Goal: Information Seeking & Learning: Learn about a topic

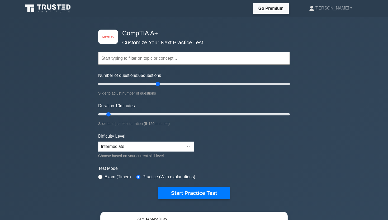
click at [157, 84] on input "Number of questions: 65 questions" at bounding box center [194, 84] width 192 height 6
type input "60"
click at [154, 84] on input "Number of questions: 60 questions" at bounding box center [194, 84] width 192 height 6
drag, startPoint x: 178, startPoint y: 117, endPoint x: 326, endPoint y: 120, distance: 148.1
type input "120"
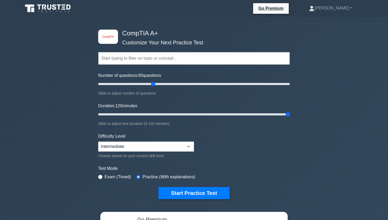
click at [326, 119] on div "image/svg+xml CompTIA A+ Customize Your Next Practice Test Topics Hardware Oper…" at bounding box center [194, 167] width 388 height 301
click at [184, 193] on button "Start Practice Test" at bounding box center [193, 193] width 71 height 12
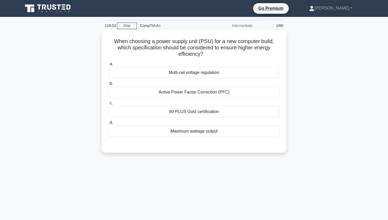
click at [183, 113] on div "80 PLUS Gold certification" at bounding box center [194, 111] width 171 height 11
click at [109, 105] on input "c. 80 PLUS Gold certification" at bounding box center [109, 102] width 0 height 3
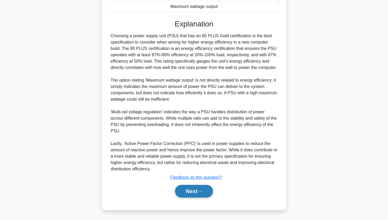
click at [185, 190] on button "Next" at bounding box center [194, 191] width 38 height 13
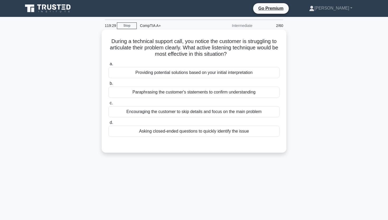
click at [192, 135] on div "Asking closed-ended questions to quickly identify the issue" at bounding box center [194, 131] width 171 height 11
click at [109, 124] on input "d. Asking closed-ended questions to quickly identify the issue" at bounding box center [109, 122] width 0 height 3
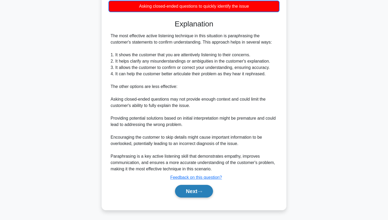
click at [181, 192] on button "Next" at bounding box center [194, 191] width 38 height 13
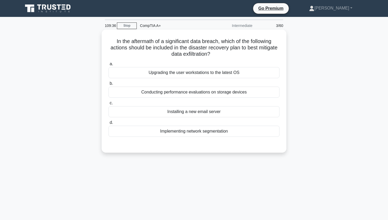
click at [186, 131] on div "Implementing network segmentation" at bounding box center [194, 131] width 171 height 11
click at [109, 124] on input "d. Implementing network segmentation" at bounding box center [109, 122] width 0 height 3
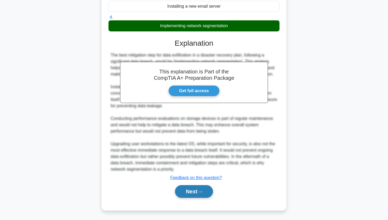
click at [191, 193] on button "Next" at bounding box center [194, 191] width 38 height 13
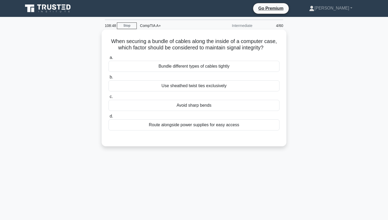
click at [189, 104] on div "Avoid sharp bends" at bounding box center [194, 105] width 171 height 11
click at [109, 98] on input "c. Avoid sharp bends" at bounding box center [109, 96] width 0 height 3
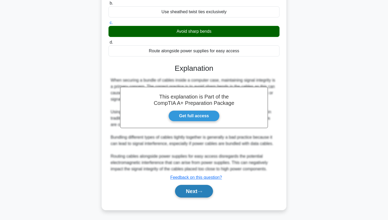
click at [183, 193] on button "Next" at bounding box center [194, 191] width 38 height 13
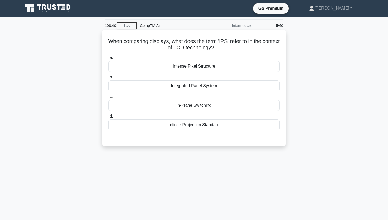
click at [194, 107] on div "In-Plane Switching" at bounding box center [194, 105] width 171 height 11
click at [109, 98] on input "c. In-Plane Switching" at bounding box center [109, 96] width 0 height 3
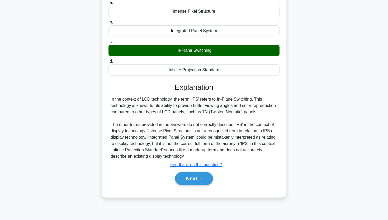
scroll to position [56, 0]
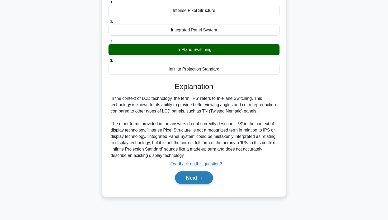
click at [192, 184] on button "Next" at bounding box center [194, 177] width 38 height 13
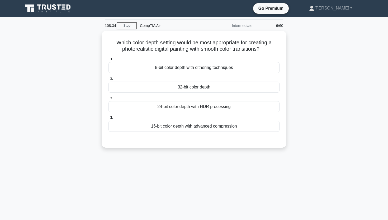
scroll to position [0, 0]
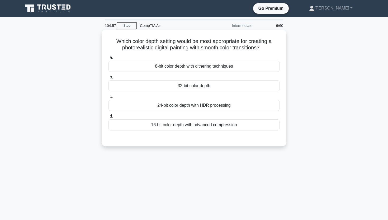
click at [176, 109] on div "24-bit color depth with HDR processing" at bounding box center [194, 105] width 171 height 11
click at [109, 98] on input "c. 24-bit color depth with HDR processing" at bounding box center [109, 96] width 0 height 3
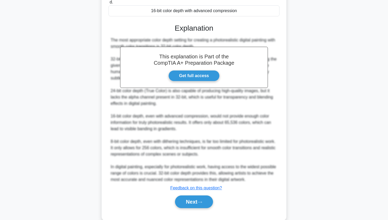
scroll to position [115, 0]
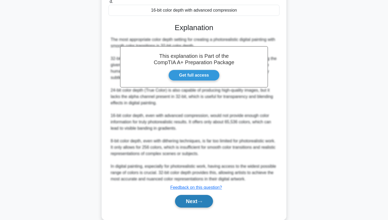
click at [182, 197] on button "Next" at bounding box center [194, 201] width 38 height 13
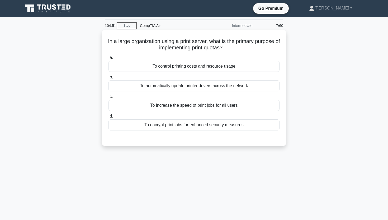
scroll to position [0, 0]
click at [163, 69] on div "To control printing costs and resource usage" at bounding box center [194, 66] width 171 height 11
click at [109, 59] on input "a. To control printing costs and resource usage" at bounding box center [109, 57] width 0 height 3
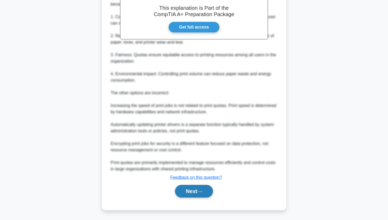
click at [184, 188] on button "Next" at bounding box center [194, 191] width 38 height 13
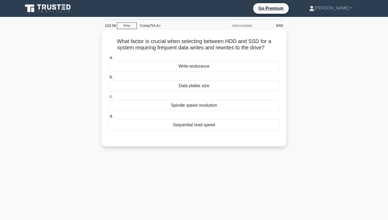
click at [201, 68] on div "Write endurance" at bounding box center [194, 66] width 171 height 11
click at [109, 59] on input "a. Write endurance" at bounding box center [109, 57] width 0 height 3
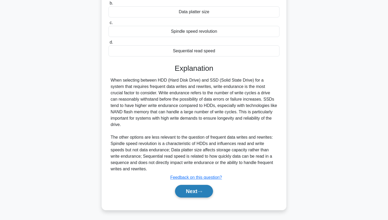
click at [184, 195] on button "Next" at bounding box center [194, 191] width 38 height 13
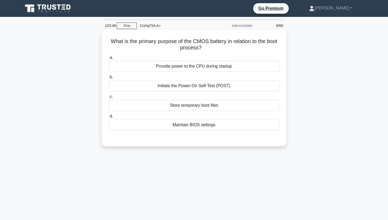
click at [225, 126] on div "Maintain BIOS settings" at bounding box center [194, 124] width 171 height 11
click at [109, 118] on input "d. Maintain BIOS settings" at bounding box center [109, 116] width 0 height 3
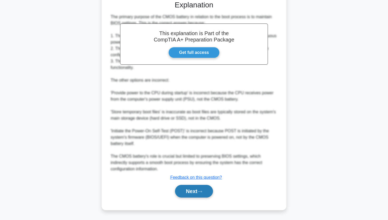
click at [189, 194] on button "Next" at bounding box center [194, 191] width 38 height 13
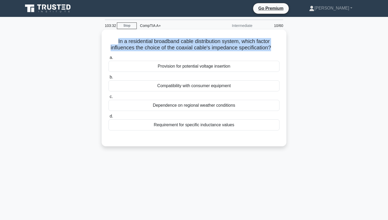
drag, startPoint x: 117, startPoint y: 41, endPoint x: 270, endPoint y: 46, distance: 152.4
click at [270, 46] on h5 "In a residential broadband cable distribution system, which factor influences t…" at bounding box center [194, 44] width 172 height 13
copy h5 "In a residential broadband cable distribution system, which factor influences t…"
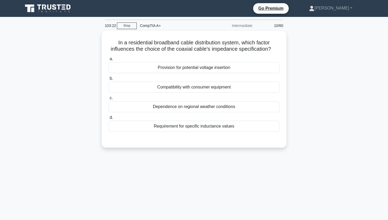
click at [48, 98] on div "In a residential broadband cable distribution system, which factor influences t…" at bounding box center [194, 92] width 348 height 123
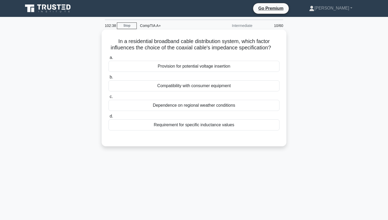
click at [170, 127] on div "Requirement for specific inductance values" at bounding box center [194, 124] width 171 height 11
click at [109, 118] on input "d. Requirement for specific inductance values" at bounding box center [109, 116] width 0 height 3
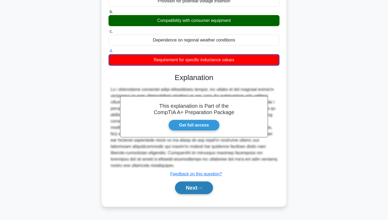
click at [179, 182] on button "Next" at bounding box center [194, 187] width 38 height 13
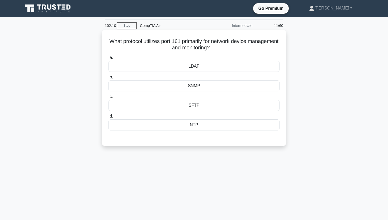
click at [187, 78] on label "b. SNMP" at bounding box center [194, 82] width 171 height 17
click at [109, 78] on input "b. SNMP" at bounding box center [109, 77] width 0 height 3
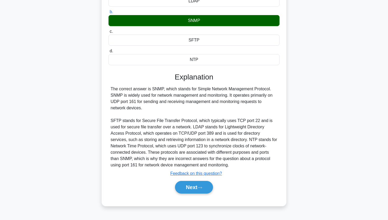
scroll to position [65, 0]
click at [182, 190] on button "Next" at bounding box center [194, 187] width 38 height 13
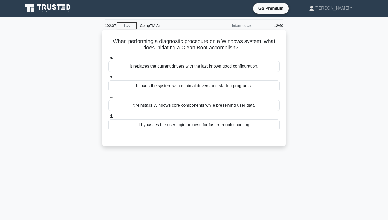
scroll to position [0, 0]
click at [164, 85] on div "It loads the system with minimal drivers and startup programs." at bounding box center [194, 85] width 171 height 11
click at [109, 79] on input "b. It loads the system with minimal drivers and startup programs." at bounding box center [109, 77] width 0 height 3
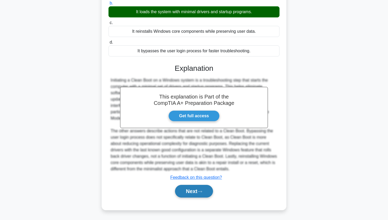
click at [176, 194] on button "Next" at bounding box center [194, 191] width 38 height 13
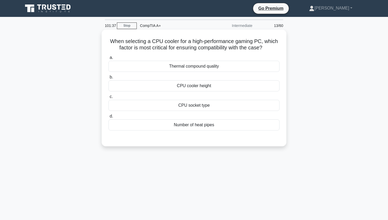
click at [191, 87] on div "CPU cooler height" at bounding box center [194, 85] width 171 height 11
click at [109, 79] on input "b. CPU cooler height" at bounding box center [109, 77] width 0 height 3
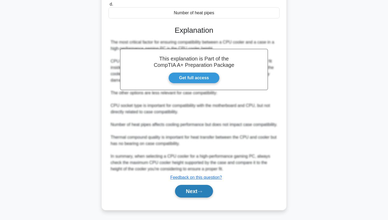
click at [181, 185] on button "Next" at bounding box center [194, 191] width 38 height 13
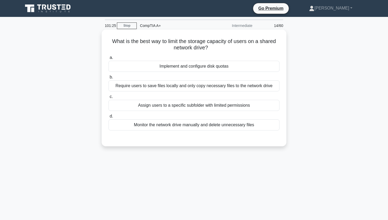
click at [209, 69] on div "Implement and configure disk quotas" at bounding box center [194, 66] width 171 height 11
click at [109, 59] on input "a. Implement and configure disk quotas" at bounding box center [109, 57] width 0 height 3
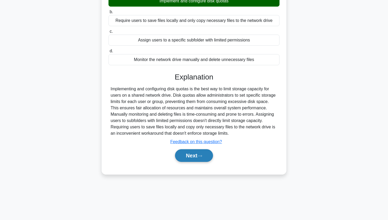
scroll to position [65, 0]
click at [176, 159] on button "Next" at bounding box center [194, 155] width 38 height 13
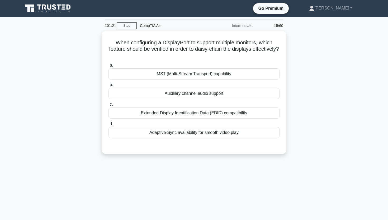
scroll to position [0, 0]
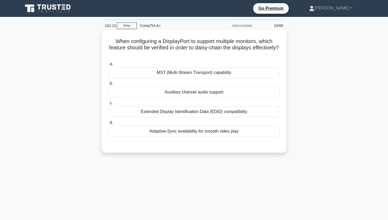
click at [160, 75] on div "MST (Multi-Stream Transport) capability" at bounding box center [194, 72] width 171 height 11
click at [109, 66] on input "a. MST (Multi-Stream Transport) capability" at bounding box center [109, 63] width 0 height 3
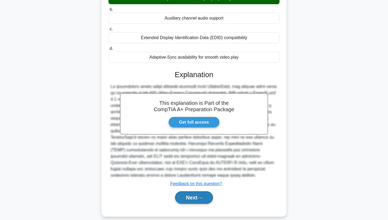
click at [185, 194] on button "Next" at bounding box center [194, 197] width 38 height 13
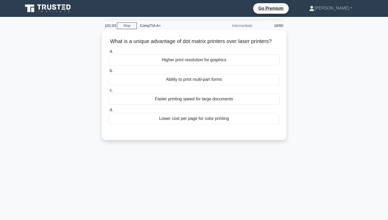
drag, startPoint x: 109, startPoint y: 41, endPoint x: 277, endPoint y: 43, distance: 168.2
click at [277, 43] on h5 "What is a unique advantage of dot matrix printers over laser printers? .spinner…" at bounding box center [194, 41] width 172 height 7
copy h5 "What is a unique advantage of dot matrix printers over laser printers?"
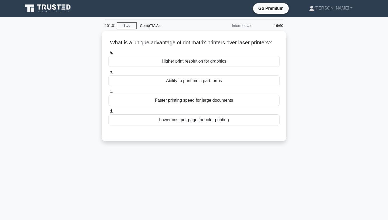
click at [67, 57] on div "What is a unique advantage of dot matrix printers over laser printers? .spinner…" at bounding box center [194, 89] width 348 height 117
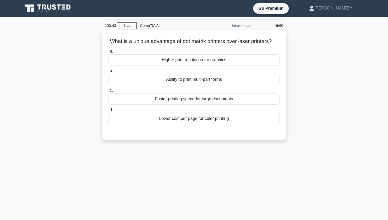
click at [195, 80] on div "Ability to print multi-part forms" at bounding box center [194, 79] width 171 height 11
click at [109, 73] on input "b. Ability to print multi-part forms" at bounding box center [109, 70] width 0 height 3
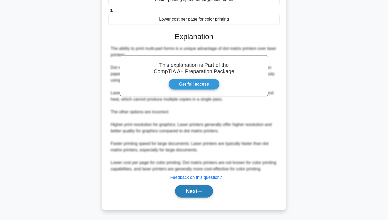
click at [177, 190] on button "Next" at bounding box center [194, 191] width 38 height 13
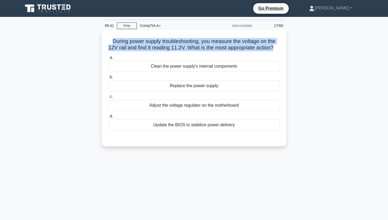
drag, startPoint x: 114, startPoint y: 40, endPoint x: 279, endPoint y: 48, distance: 165.2
click at [279, 48] on h5 "During power supply troubleshooting, you measure the voltage on the 12V rail an…" at bounding box center [194, 44] width 172 height 13
copy h5 "During power supply troubleshooting, you measure the voltage on the 12V rail an…"
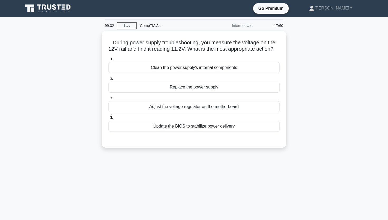
click at [39, 75] on div "During power supply troubleshooting, you measure the voltage on the 12V rail an…" at bounding box center [194, 92] width 348 height 123
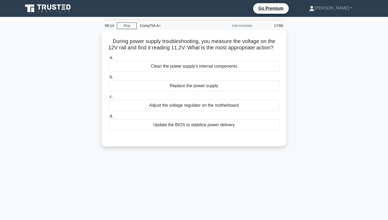
click at [191, 130] on div "Update the BIOS to stabilize power delivery" at bounding box center [194, 124] width 171 height 11
click at [109, 118] on input "d. Update the BIOS to stabilize power delivery" at bounding box center [109, 116] width 0 height 3
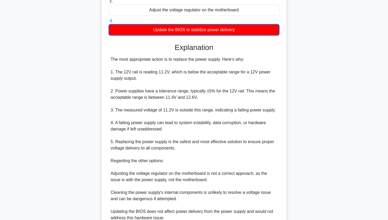
scroll to position [96, 0]
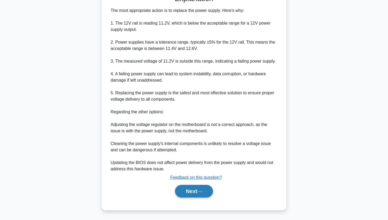
click at [202, 189] on button "Next" at bounding box center [194, 191] width 38 height 13
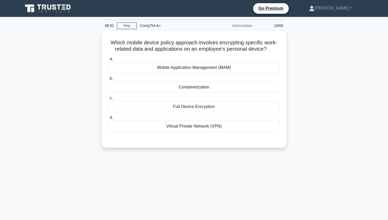
scroll to position [0, 0]
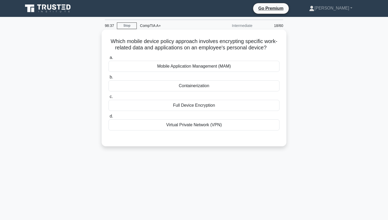
drag, startPoint x: 112, startPoint y: 41, endPoint x: 270, endPoint y: 51, distance: 159.0
click at [270, 51] on h5 "Which mobile device policy approach involves encrypting specific work-related d…" at bounding box center [194, 44] width 172 height 13
copy h5 "Which mobile device policy approach involves encrypting specific work-related d…"
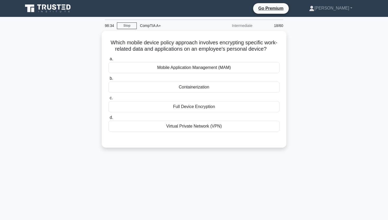
click at [100, 52] on div "Which mobile device policy approach involves encrypting specific work-related d…" at bounding box center [194, 92] width 348 height 123
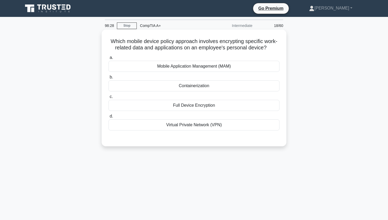
click at [198, 85] on div "Containerization" at bounding box center [194, 85] width 171 height 11
click at [109, 79] on input "b. Containerization" at bounding box center [109, 77] width 0 height 3
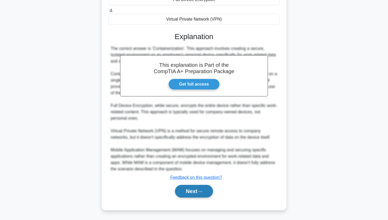
click at [186, 197] on button "Next" at bounding box center [194, 191] width 38 height 13
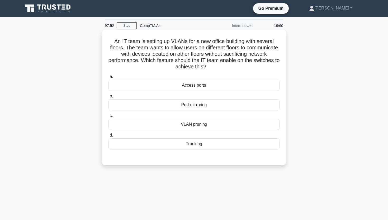
click at [190, 144] on div "Trunking" at bounding box center [194, 143] width 171 height 11
click at [109, 137] on input "d. Trunking" at bounding box center [109, 135] width 0 height 3
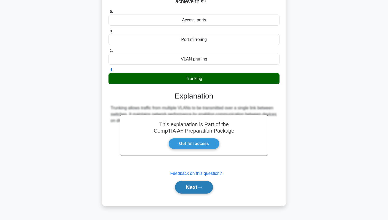
click at [179, 187] on button "Next" at bounding box center [194, 187] width 38 height 13
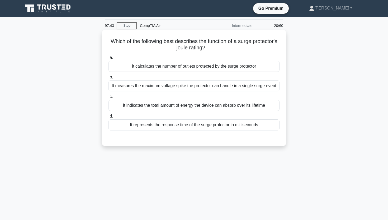
drag, startPoint x: 111, startPoint y: 40, endPoint x: 218, endPoint y: 48, distance: 107.0
click at [218, 48] on h5 "Which of the following best describes the function of a surge protector's joule…" at bounding box center [194, 44] width 172 height 13
copy h5 "Which of the following best describes the function of a surge protector's joule…"
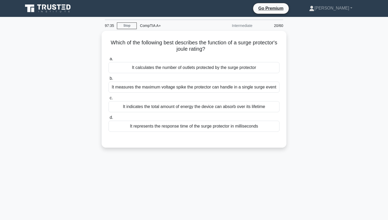
click at [38, 89] on div "Which of the following best describes the function of a surge protector's joule…" at bounding box center [194, 92] width 348 height 123
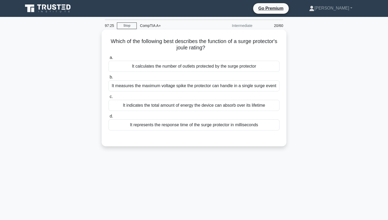
click at [169, 88] on div "It measures the maximum voltage spike the protector can handle in a single surg…" at bounding box center [194, 85] width 171 height 11
click at [109, 79] on input "b. It measures the maximum voltage spike the protector can handle in a single s…" at bounding box center [109, 77] width 0 height 3
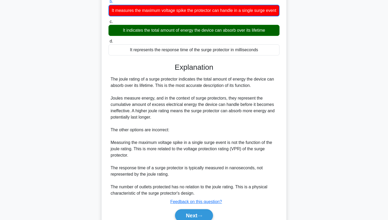
scroll to position [89, 0]
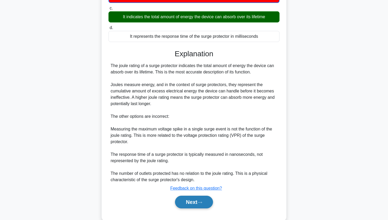
click at [194, 200] on button "Next" at bounding box center [194, 202] width 38 height 13
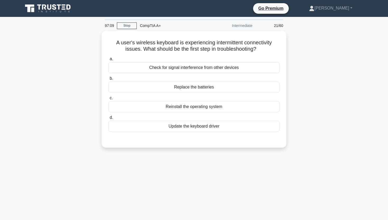
scroll to position [0, 0]
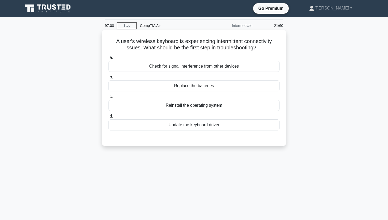
click at [184, 69] on div "Check for signal interference from other devices" at bounding box center [194, 66] width 171 height 11
click at [109, 59] on input "a. Check for signal interference from other devices" at bounding box center [109, 57] width 0 height 3
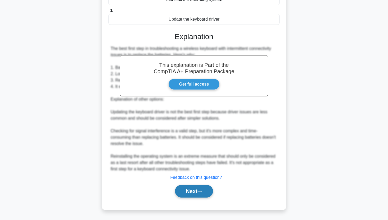
click at [178, 192] on button "Next" at bounding box center [194, 191] width 38 height 13
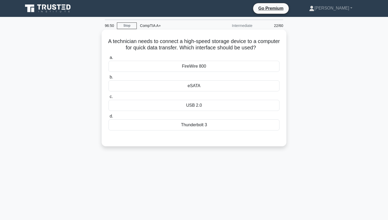
click at [163, 82] on div "eSATA" at bounding box center [194, 85] width 171 height 11
click at [109, 79] on input "b. eSATA" at bounding box center [109, 77] width 0 height 3
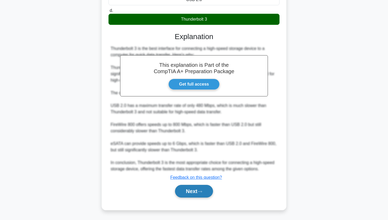
scroll to position [106, 0]
click at [189, 191] on button "Next" at bounding box center [194, 191] width 38 height 13
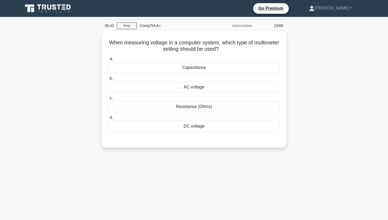
scroll to position [0, 0]
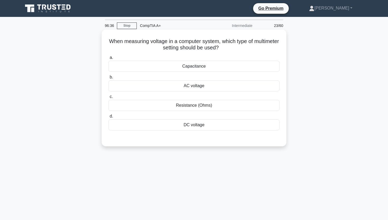
drag, startPoint x: 112, startPoint y: 41, endPoint x: 224, endPoint y: 51, distance: 112.4
click at [224, 51] on h5 "When measuring voltage in a computer system, which type of multimeter setting s…" at bounding box center [194, 44] width 172 height 13
copy h5 "hen measuring voltage in a computer system, which type of multimeter setting sh…"
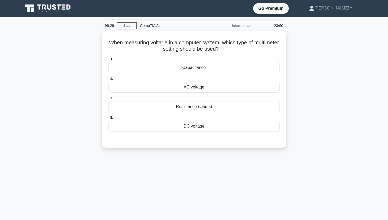
click at [59, 70] on div "When measuring voltage in a computer system, which type of multimeter setting s…" at bounding box center [194, 92] width 348 height 123
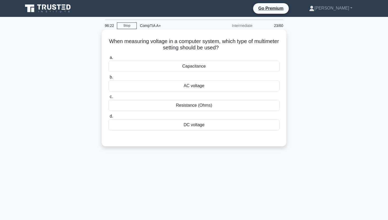
click at [184, 126] on div "DC voltage" at bounding box center [194, 124] width 171 height 11
click at [109, 118] on input "d. DC voltage" at bounding box center [109, 116] width 0 height 3
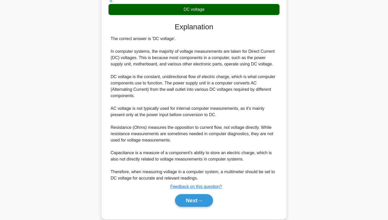
scroll to position [117, 0]
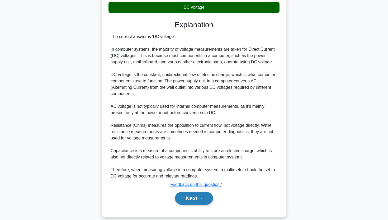
click at [194, 197] on button "Next" at bounding box center [194, 198] width 38 height 13
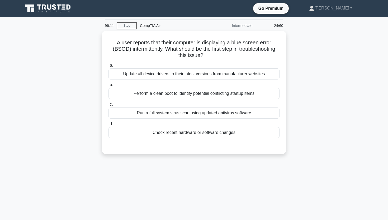
scroll to position [0, 0]
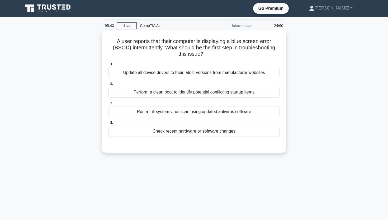
click at [198, 111] on div "Run a full system virus scan using updated antivirus software" at bounding box center [194, 111] width 171 height 11
click at [109, 105] on input "c. Run a full system virus scan using updated antivirus software" at bounding box center [109, 102] width 0 height 3
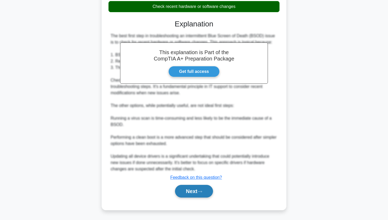
click at [184, 190] on button "Next" at bounding box center [194, 191] width 38 height 13
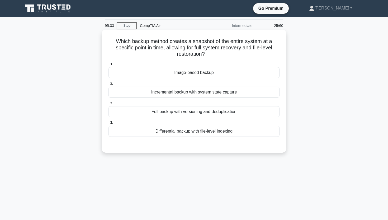
click at [193, 72] on div "Image-based backup" at bounding box center [194, 72] width 171 height 11
click at [109, 66] on input "a. Image-based backup" at bounding box center [109, 63] width 0 height 3
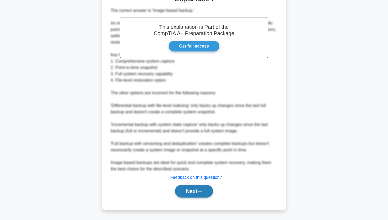
click at [182, 193] on button "Next" at bounding box center [194, 191] width 38 height 13
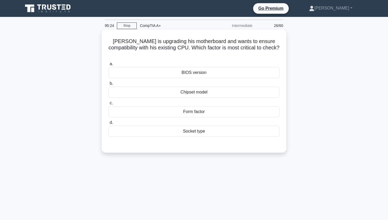
click at [197, 126] on div "Socket type" at bounding box center [194, 131] width 171 height 11
click at [109, 124] on input "d. Socket type" at bounding box center [109, 122] width 0 height 3
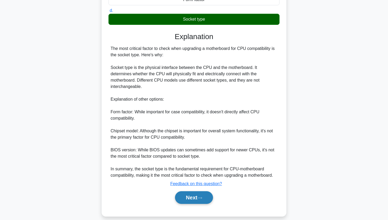
click at [190, 191] on button "Next" at bounding box center [194, 197] width 38 height 13
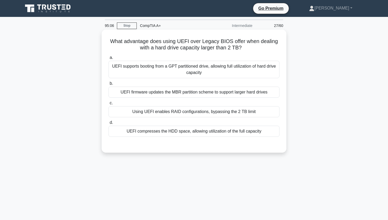
click at [179, 115] on div "Using UEFI enables RAID configurations, bypassing the 2 TB limit" at bounding box center [194, 111] width 171 height 11
click at [109, 105] on input "c. Using UEFI enables RAID configurations, bypassing the 2 TB limit" at bounding box center [109, 102] width 0 height 3
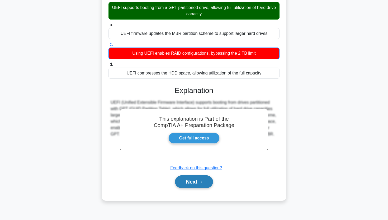
scroll to position [58, 0]
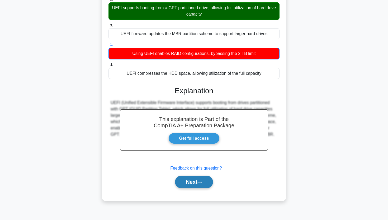
click at [185, 187] on button "Next" at bounding box center [194, 182] width 38 height 13
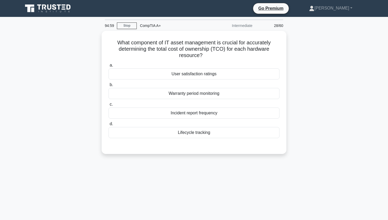
scroll to position [0, 0]
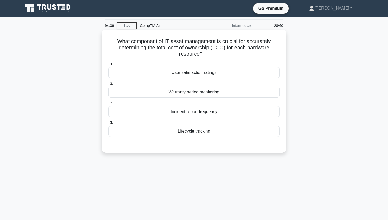
drag, startPoint x: 117, startPoint y: 41, endPoint x: 235, endPoint y: 53, distance: 118.1
click at [235, 53] on h5 "What component of IT asset management is crucial for accurately determining the…" at bounding box center [194, 48] width 172 height 20
copy h5 "What component of IT asset management is crucial for accurately determining the…"
click at [227, 46] on h5 "What component of IT asset management is crucial for accurately determining the…" at bounding box center [194, 48] width 172 height 20
click at [178, 131] on div "Lifecycle tracking" at bounding box center [194, 131] width 171 height 11
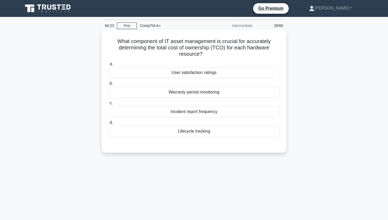
click at [109, 124] on input "d. Lifecycle tracking" at bounding box center [109, 122] width 0 height 3
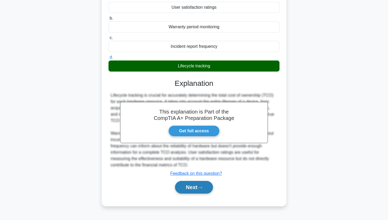
click at [180, 190] on button "Next" at bounding box center [194, 187] width 38 height 13
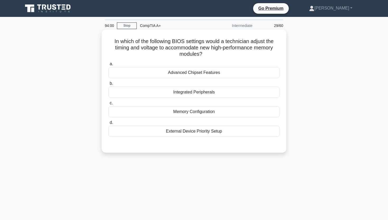
click at [191, 112] on div "Memory Configuration" at bounding box center [194, 111] width 171 height 11
click at [109, 105] on input "c. Memory Configuration" at bounding box center [109, 102] width 0 height 3
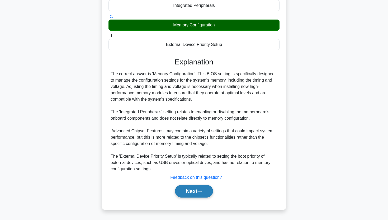
click at [186, 195] on button "Next" at bounding box center [194, 191] width 38 height 13
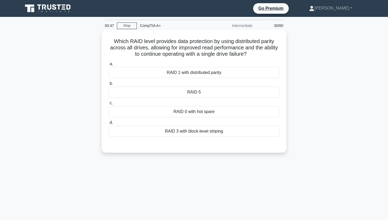
drag, startPoint x: 114, startPoint y: 41, endPoint x: 256, endPoint y: 52, distance: 142.2
click at [256, 52] on h5 "Which RAID level provides data protection by using distributed parity across al…" at bounding box center [194, 48] width 172 height 20
copy h5 "Which RAID level provides data protection by using distributed parity across al…"
click at [121, 89] on div "RAID 5" at bounding box center [194, 92] width 171 height 11
click at [109, 85] on input "b. RAID 5" at bounding box center [109, 83] width 0 height 3
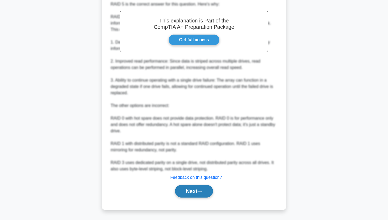
click at [177, 188] on button "Next" at bounding box center [194, 191] width 38 height 13
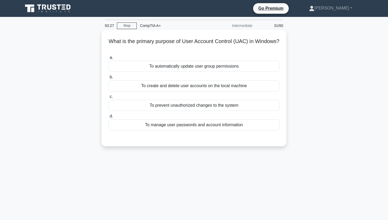
click at [206, 90] on div "To create and delete user accounts on the local machine" at bounding box center [194, 85] width 171 height 11
click at [109, 79] on input "b. To create and delete user accounts on the local machine" at bounding box center [109, 77] width 0 height 3
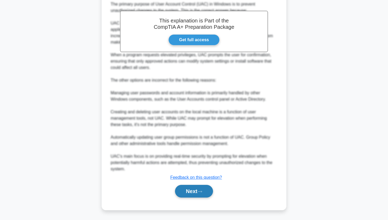
click at [176, 193] on button "Next" at bounding box center [194, 191] width 38 height 13
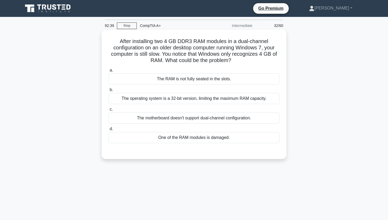
click at [189, 97] on div "The operating system is a 32-bit version, limiting the maximum RAM capacity." at bounding box center [194, 98] width 171 height 11
click at [109, 92] on input "b. The operating system is a 32-bit version, limiting the maximum RAM capacity." at bounding box center [109, 89] width 0 height 3
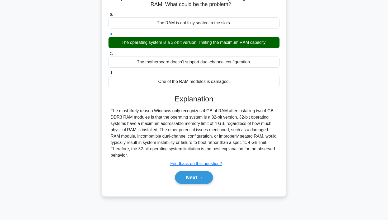
scroll to position [56, 0]
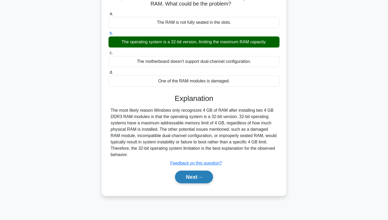
click at [189, 179] on button "Next" at bounding box center [194, 177] width 38 height 13
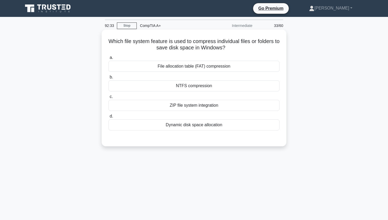
scroll to position [0, 0]
drag, startPoint x: 109, startPoint y: 41, endPoint x: 230, endPoint y: 47, distance: 120.8
click at [230, 48] on h5 "Which file system feature is used to compress individual files or folders to sa…" at bounding box center [194, 44] width 172 height 13
copy h5 "Which file system feature is used to compress individual files or folders to sa…"
click at [210, 84] on div "NTFS compression" at bounding box center [194, 85] width 171 height 11
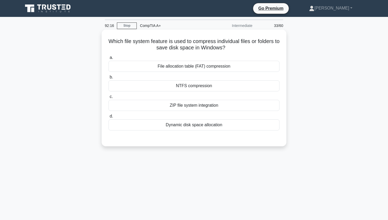
click at [109, 79] on input "b. NTFS compression" at bounding box center [109, 77] width 0 height 3
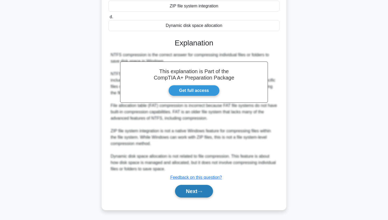
click at [178, 191] on button "Next" at bounding box center [194, 191] width 38 height 13
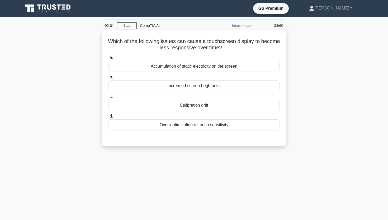
drag, startPoint x: 109, startPoint y: 40, endPoint x: 246, endPoint y: 48, distance: 137.3
click at [246, 48] on h5 "Which of the following issues can cause a touchscreen display to become less re…" at bounding box center [194, 44] width 172 height 13
copy h5 "Which of the following issues can cause a touchscreen display to become less re…"
click at [210, 33] on div "Which of the following issues can cause a touchscreen display to become less re…" at bounding box center [194, 88] width 181 height 112
click at [195, 104] on div "Calibration drift" at bounding box center [194, 105] width 171 height 11
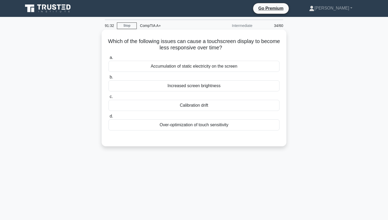
click at [109, 98] on input "c. Calibration drift" at bounding box center [109, 96] width 0 height 3
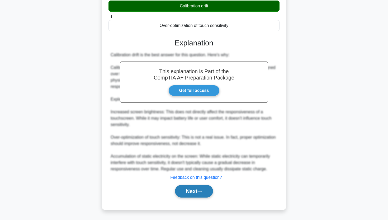
click at [189, 192] on button "Next" at bounding box center [194, 191] width 38 height 13
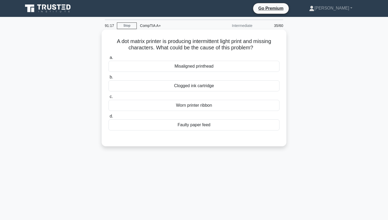
drag, startPoint x: 116, startPoint y: 40, endPoint x: 274, endPoint y: 47, distance: 158.0
click at [274, 47] on h5 "A dot matrix printer is producing intermittent light print and missing characte…" at bounding box center [194, 44] width 172 height 13
click at [147, 108] on div "Worn printer ribbon" at bounding box center [194, 105] width 171 height 11
click at [109, 98] on input "c. Worn printer ribbon" at bounding box center [109, 96] width 0 height 3
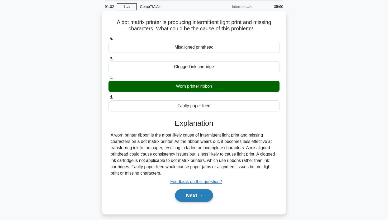
scroll to position [20, 0]
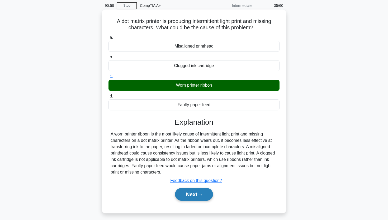
click at [197, 193] on button "Next" at bounding box center [194, 194] width 38 height 13
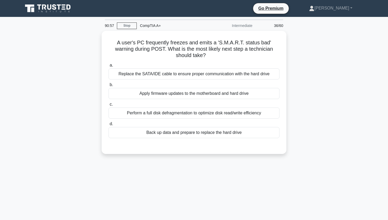
scroll to position [0, 0]
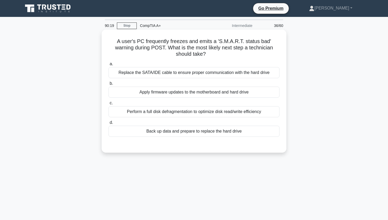
click at [191, 133] on div "Back up data and prepare to replace the hard drive" at bounding box center [194, 131] width 171 height 11
click at [109, 124] on input "d. Back up data and prepare to replace the hard drive" at bounding box center [109, 122] width 0 height 3
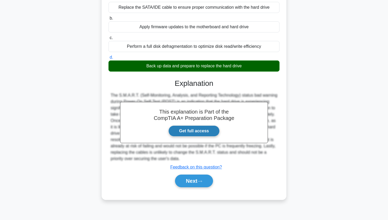
scroll to position [65, 0]
click at [183, 183] on button "Next" at bounding box center [194, 180] width 38 height 13
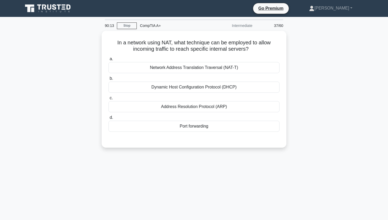
scroll to position [0, 0]
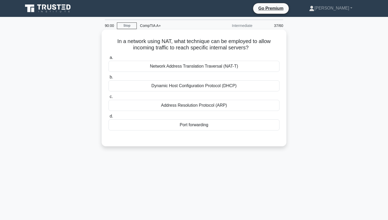
drag, startPoint x: 117, startPoint y: 41, endPoint x: 266, endPoint y: 47, distance: 148.7
click at [266, 47] on h5 "In a network using NAT, what technique can be employed to allow incoming traffi…" at bounding box center [194, 44] width 172 height 13
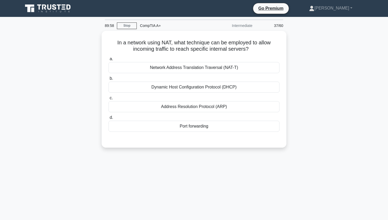
click at [34, 82] on div "In a network using NAT, what technique can be employed to allow incoming traffi…" at bounding box center [194, 92] width 348 height 123
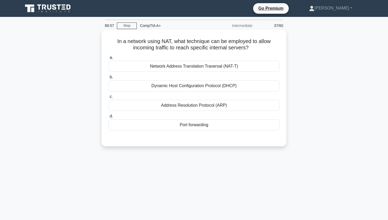
click at [216, 106] on div "Address Resolution Protocol (ARP)" at bounding box center [194, 105] width 171 height 11
click at [109, 98] on input "c. Address Resolution Protocol (ARP)" at bounding box center [109, 96] width 0 height 3
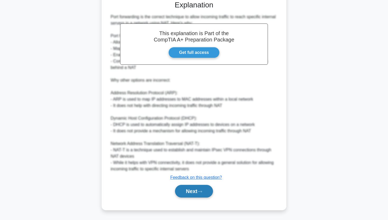
click at [190, 190] on button "Next" at bounding box center [194, 191] width 38 height 13
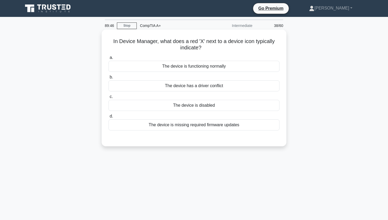
drag, startPoint x: 114, startPoint y: 40, endPoint x: 214, endPoint y: 46, distance: 100.2
click at [215, 46] on h5 "In Device Manager, what does a red 'X' next to a device icon typically indicate…" at bounding box center [194, 44] width 172 height 13
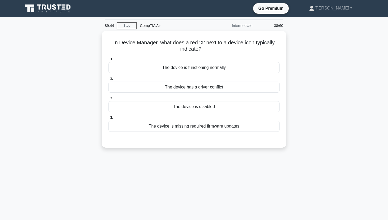
click at [75, 72] on div "In Device Manager, what does a red 'X' next to a device icon typically indicate…" at bounding box center [194, 92] width 348 height 123
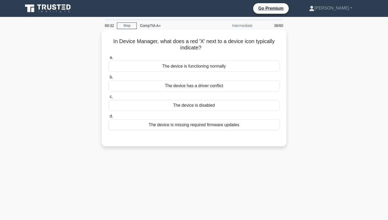
click at [154, 104] on div "The device is disabled" at bounding box center [194, 105] width 171 height 11
click at [109, 98] on input "c. The device is disabled" at bounding box center [109, 96] width 0 height 3
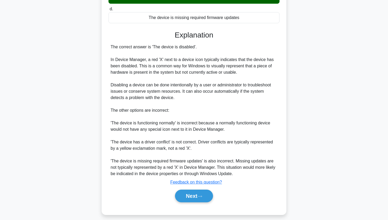
scroll to position [108, 0]
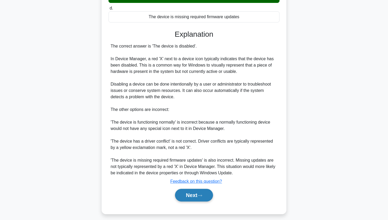
click at [191, 197] on button "Next" at bounding box center [194, 195] width 38 height 13
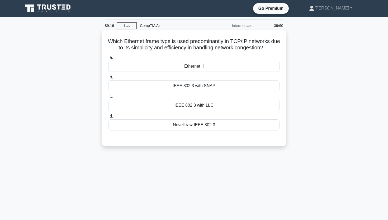
scroll to position [0, 0]
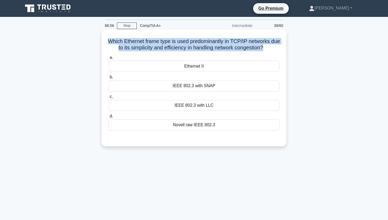
drag, startPoint x: 109, startPoint y: 41, endPoint x: 213, endPoint y: 53, distance: 104.2
click at [213, 53] on div "Which Ethernet frame type is used predominantly in TCP/IP networks due to its s…" at bounding box center [194, 88] width 181 height 112
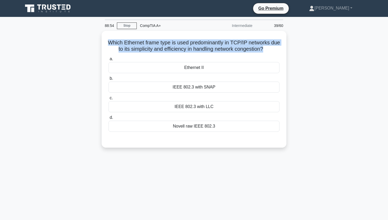
click at [67, 50] on div "Which Ethernet frame type is used predominantly in TCP/IP networks due to its s…" at bounding box center [194, 92] width 348 height 123
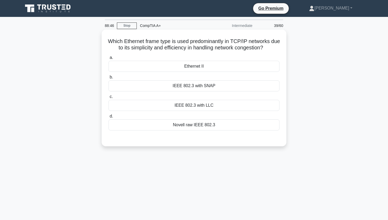
click at [194, 69] on div "Ethernet II" at bounding box center [194, 66] width 171 height 11
click at [109, 59] on input "a. Ethernet II" at bounding box center [109, 57] width 0 height 3
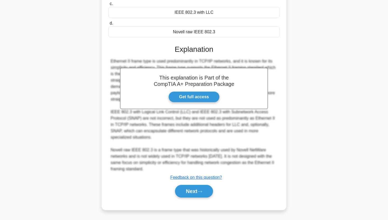
scroll to position [93, 0]
click at [190, 196] on button "Next" at bounding box center [194, 191] width 38 height 13
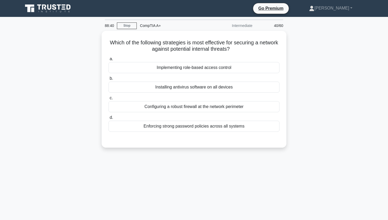
scroll to position [0, 0]
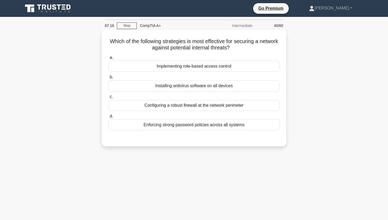
click at [166, 67] on div "Implementing role-based access control" at bounding box center [194, 66] width 171 height 11
click at [109, 59] on input "a. Implementing role-based access control" at bounding box center [109, 57] width 0 height 3
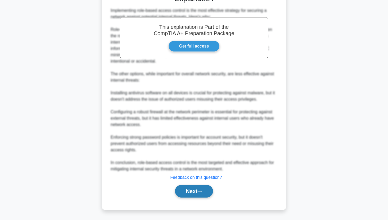
click at [180, 194] on button "Next" at bounding box center [194, 191] width 38 height 13
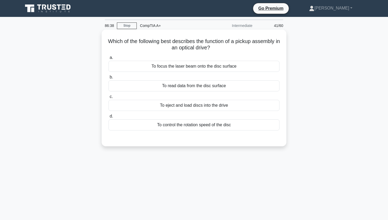
drag, startPoint x: 111, startPoint y: 41, endPoint x: 218, endPoint y: 45, distance: 107.0
click at [218, 45] on h5 "Which of the following best describes the function of a pickup assembly in an o…" at bounding box center [194, 44] width 172 height 13
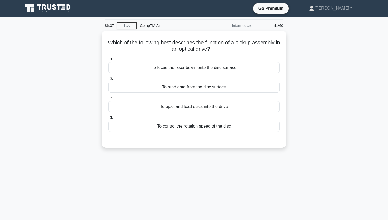
click at [75, 39] on div "Which of the following best describes the function of a pickup assembly in an o…" at bounding box center [194, 92] width 348 height 123
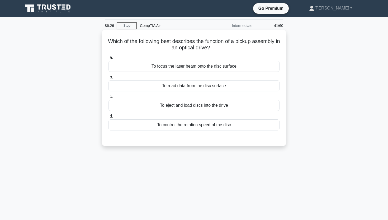
drag, startPoint x: 112, startPoint y: 41, endPoint x: 215, endPoint y: 46, distance: 102.8
click at [215, 46] on h5 "Which of the following best describes the function of a pickup assembly in an o…" at bounding box center [194, 44] width 172 height 13
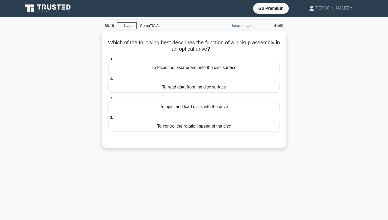
click at [43, 127] on div "Which of the following best describes the function of a pickup assembly in an o…" at bounding box center [194, 92] width 348 height 123
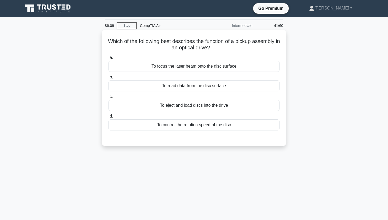
click at [156, 88] on div "To read data from the disc surface" at bounding box center [194, 85] width 171 height 11
click at [109, 79] on input "b. To read data from the disc surface" at bounding box center [109, 77] width 0 height 3
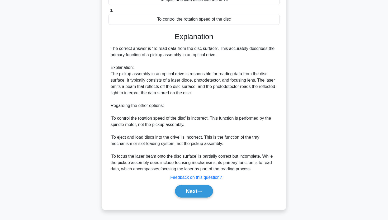
scroll to position [106, 0]
click at [193, 193] on button "Next" at bounding box center [194, 191] width 38 height 13
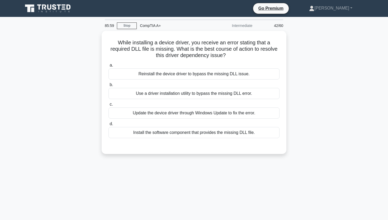
scroll to position [0, 0]
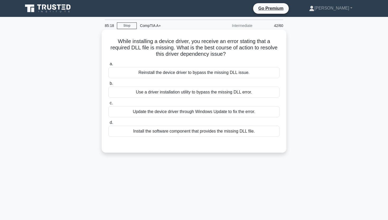
drag, startPoint x: 118, startPoint y: 41, endPoint x: 226, endPoint y: 54, distance: 109.0
click at [226, 54] on h5 "While installing a device driver, you receive an error stating that a required …" at bounding box center [194, 48] width 172 height 20
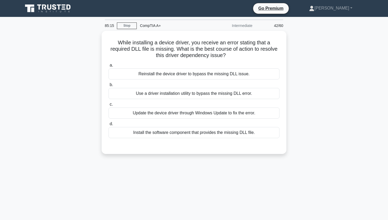
click at [295, 93] on div "While installing a device driver, you receive an error stating that a required …" at bounding box center [194, 95] width 348 height 129
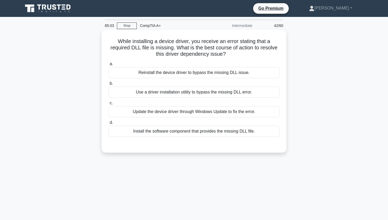
click at [223, 134] on div "Install the software component that provides the missing DLL file." at bounding box center [194, 131] width 171 height 11
click at [109, 124] on input "d. Install the software component that provides the missing DLL file." at bounding box center [109, 122] width 0 height 3
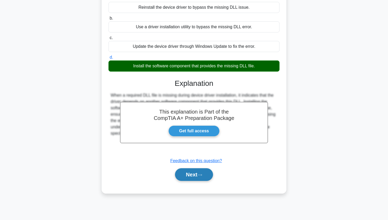
click at [200, 172] on button "Next" at bounding box center [194, 174] width 38 height 13
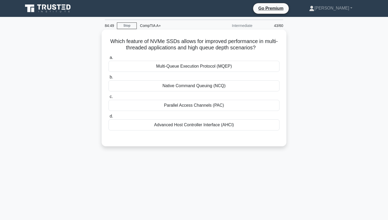
drag, startPoint x: 112, startPoint y: 41, endPoint x: 257, endPoint y: 51, distance: 145.5
click at [257, 51] on h5 "Which feature of NVMe SSDs allows for improved performance in multi-threaded ap…" at bounding box center [194, 44] width 172 height 13
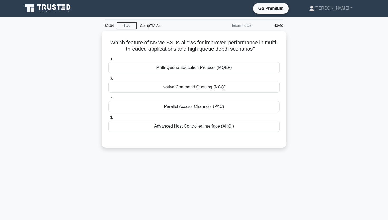
click at [311, 40] on div "Which feature of NVMe SSDs allows for improved performance in multi-threaded ap…" at bounding box center [194, 92] width 348 height 123
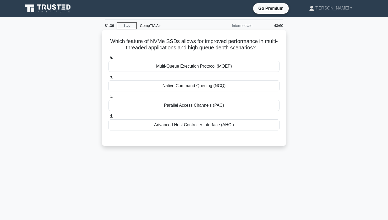
click at [168, 67] on div "Multi-Queue Execution Protocol (MQEP)" at bounding box center [194, 66] width 171 height 11
click at [109, 59] on input "a. Multi-Queue Execution Protocol (MQEP)" at bounding box center [109, 57] width 0 height 3
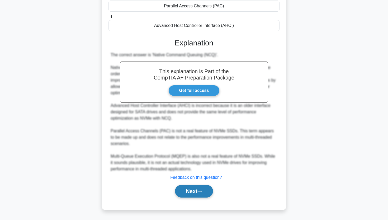
click at [183, 188] on button "Next" at bounding box center [194, 191] width 38 height 13
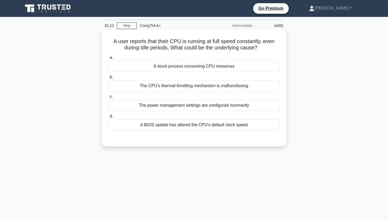
click at [159, 103] on div "The power management settings are configured incorrectly" at bounding box center [194, 105] width 171 height 11
click at [109, 98] on input "c. The power management settings are configured incorrectly" at bounding box center [109, 96] width 0 height 3
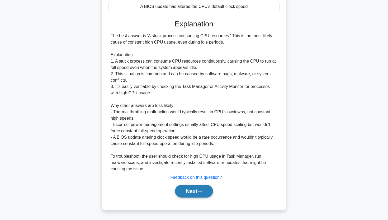
click at [182, 190] on button "Next" at bounding box center [194, 191] width 38 height 13
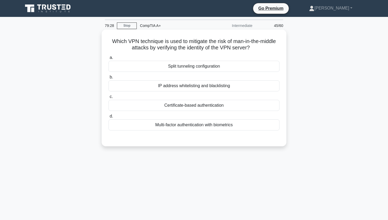
click at [221, 70] on div "Split tunneling configuration" at bounding box center [194, 66] width 171 height 11
click at [109, 59] on input "a. Split tunneling configuration" at bounding box center [109, 57] width 0 height 3
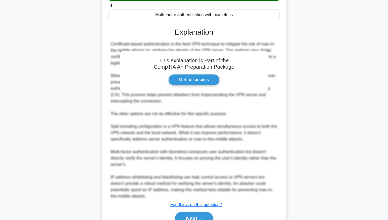
scroll to position [125, 0]
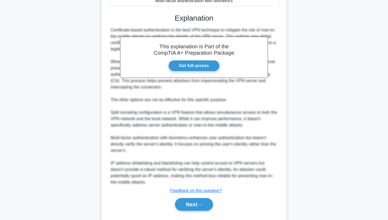
click at [184, 212] on div "Next" at bounding box center [194, 204] width 171 height 17
click at [188, 206] on button "Next" at bounding box center [194, 204] width 38 height 13
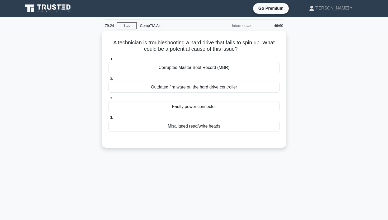
scroll to position [0, 0]
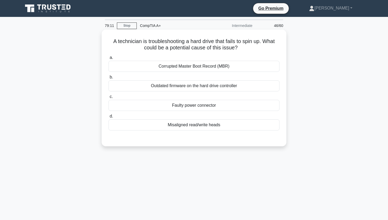
drag, startPoint x: 113, startPoint y: 41, endPoint x: 238, endPoint y: 46, distance: 125.3
click at [239, 46] on h5 "A technician is troubleshooting a hard drive that fails to spin up. What could …" at bounding box center [194, 44] width 172 height 13
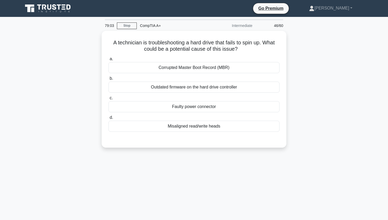
click at [63, 106] on div "A technician is troubleshooting a hard drive that fails to spin up. What could …" at bounding box center [194, 92] width 348 height 123
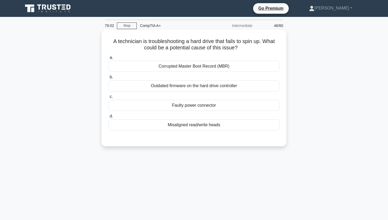
click at [134, 112] on div "a. Corrupted Master Boot Record (MBR) b. Outdated firmware on the hard drive co…" at bounding box center [193, 92] width 177 height 78
click at [137, 109] on div "Faulty power connector" at bounding box center [194, 105] width 171 height 11
click at [109, 98] on input "c. Faulty power connector" at bounding box center [109, 96] width 0 height 3
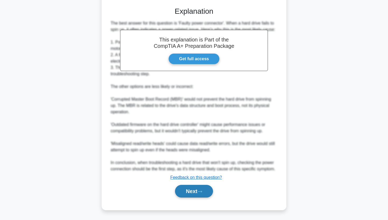
click at [182, 195] on button "Next" at bounding box center [194, 191] width 38 height 13
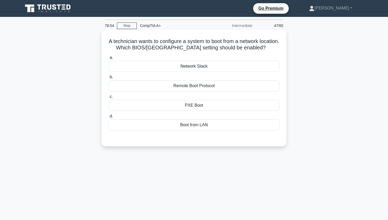
click at [192, 84] on div "Remote Boot Protocol" at bounding box center [194, 85] width 171 height 11
click at [109, 79] on input "b. Remote Boot Protocol" at bounding box center [109, 77] width 0 height 3
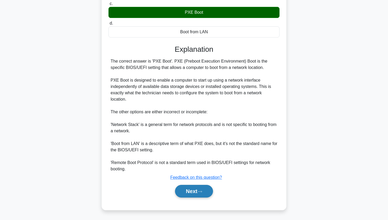
click at [186, 192] on button "Next" at bounding box center [194, 191] width 38 height 13
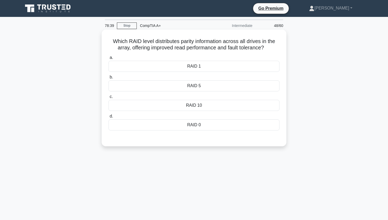
drag, startPoint x: 114, startPoint y: 40, endPoint x: 266, endPoint y: 49, distance: 152.3
click at [266, 49] on h5 "Which RAID level distributes parity information across all drives in the array,…" at bounding box center [194, 44] width 172 height 13
click at [151, 84] on div "RAID 5" at bounding box center [194, 85] width 171 height 11
click at [109, 79] on input "b. RAID 5" at bounding box center [109, 77] width 0 height 3
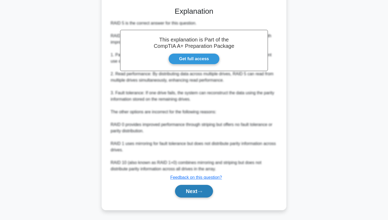
click at [194, 193] on button "Next" at bounding box center [194, 191] width 38 height 13
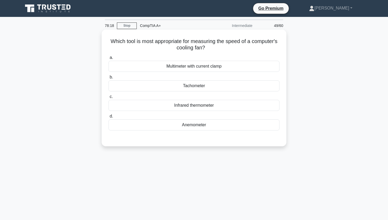
click at [180, 85] on div "Tachometer" at bounding box center [194, 85] width 171 height 11
click at [109, 79] on input "b. Tachometer" at bounding box center [109, 77] width 0 height 3
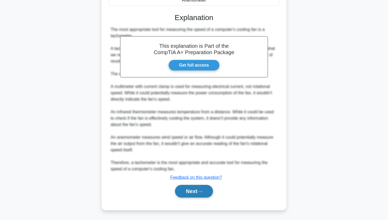
click at [189, 188] on button "Next" at bounding box center [194, 191] width 38 height 13
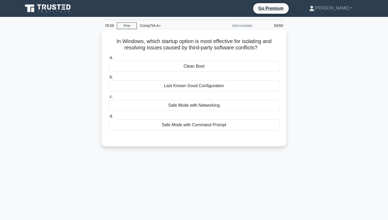
click at [199, 68] on div "Clean Boot" at bounding box center [194, 66] width 171 height 11
click at [109, 59] on input "a. Clean Boot" at bounding box center [109, 57] width 0 height 3
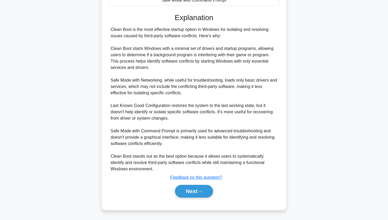
click at [184, 193] on button "Next" at bounding box center [194, 191] width 38 height 13
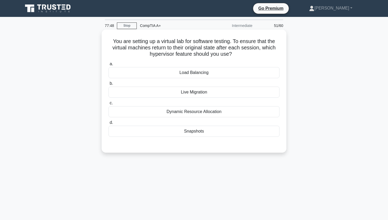
drag, startPoint x: 114, startPoint y: 41, endPoint x: 234, endPoint y: 56, distance: 121.8
click at [234, 55] on h5 "You are setting up a virtual lab for software testing. To ensure that the virtu…" at bounding box center [194, 48] width 172 height 20
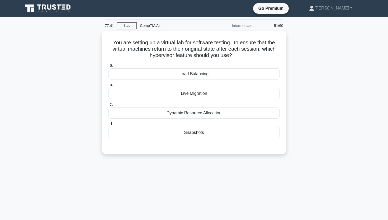
click at [69, 111] on div "You are setting up a virtual lab for software testing. To ensure that the virtu…" at bounding box center [194, 95] width 348 height 129
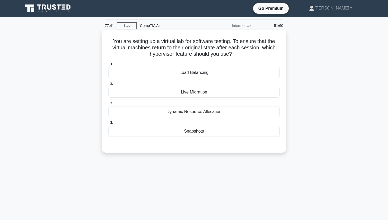
click at [135, 135] on div "Snapshots" at bounding box center [194, 131] width 171 height 11
click at [109, 124] on input "d. Snapshots" at bounding box center [109, 122] width 0 height 3
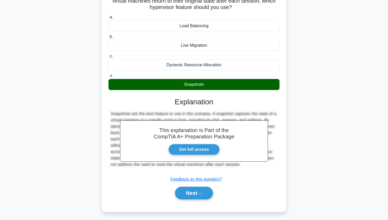
scroll to position [54, 0]
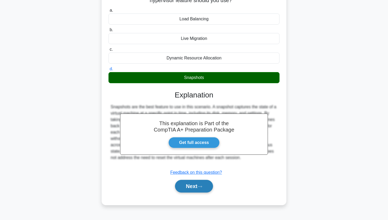
click at [190, 183] on button "Next" at bounding box center [194, 186] width 38 height 13
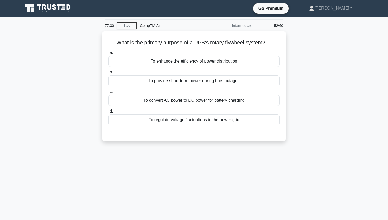
scroll to position [0, 0]
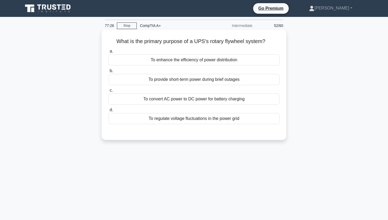
drag, startPoint x: 117, startPoint y: 41, endPoint x: 268, endPoint y: 39, distance: 150.8
click at [268, 39] on h5 "What is the primary purpose of a UPS's rotary flywheel system? .spinner_0XTQ{tr…" at bounding box center [194, 41] width 172 height 7
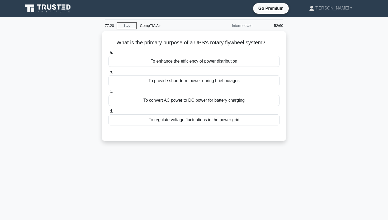
click at [35, 117] on div "What is the primary purpose of a UPS's rotary flywheel system? .spinner_0XTQ{tr…" at bounding box center [194, 89] width 348 height 117
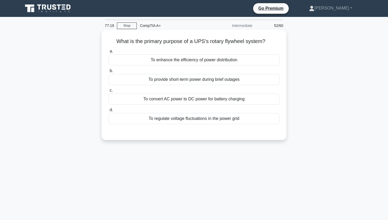
click at [161, 82] on div "To provide short-term power during brief outages" at bounding box center [194, 79] width 171 height 11
click at [109, 73] on input "b. To provide short-term power during brief outages" at bounding box center [109, 70] width 0 height 3
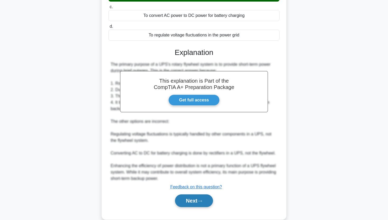
click at [187, 197] on button "Next" at bounding box center [194, 200] width 38 height 13
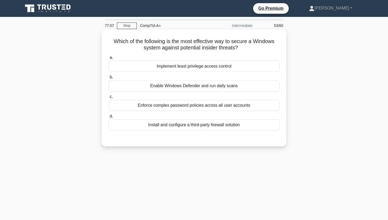
click at [197, 67] on div "Implement least privilege access control" at bounding box center [194, 66] width 171 height 11
click at [109, 59] on input "a. Implement least privilege access control" at bounding box center [109, 57] width 0 height 3
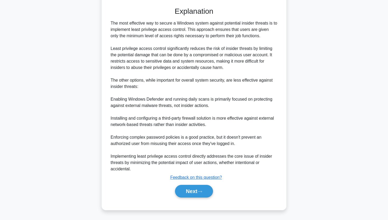
click at [195, 195] on button "Next" at bounding box center [194, 191] width 38 height 13
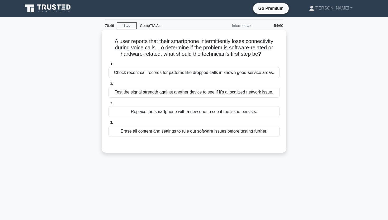
click at [162, 96] on div "Test the signal strength against another device to see if it's a localized netw…" at bounding box center [194, 92] width 171 height 11
click at [109, 85] on input "b. Test the signal strength against another device to see if it's a localized n…" at bounding box center [109, 83] width 0 height 3
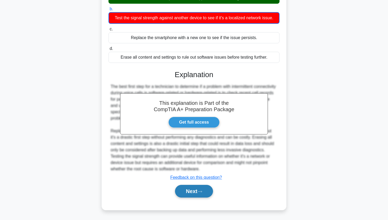
click at [178, 196] on button "Next" at bounding box center [194, 191] width 38 height 13
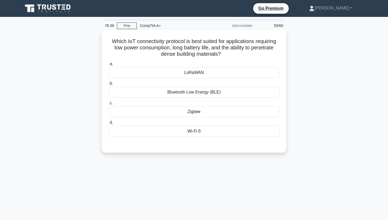
click at [193, 111] on div "Zigbee" at bounding box center [194, 111] width 171 height 11
click at [109, 105] on input "c. Zigbee" at bounding box center [109, 102] width 0 height 3
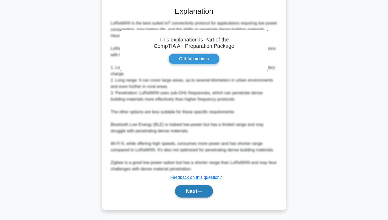
click at [184, 188] on button "Next" at bounding box center [194, 191] width 38 height 13
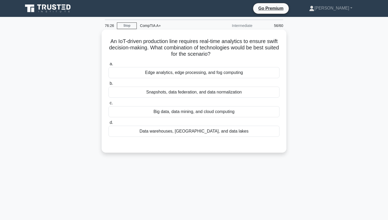
drag, startPoint x: 110, startPoint y: 41, endPoint x: 216, endPoint y: 53, distance: 106.0
click at [216, 53] on h5 "An IoT-driven production line requires real-time analytics to ensure swift deci…" at bounding box center [194, 48] width 172 height 20
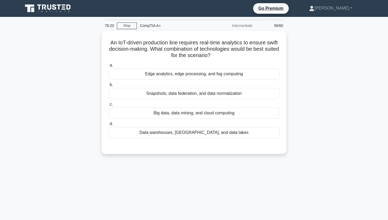
click at [71, 72] on div "An IoT-driven production line requires real-time analytics to ensure swift deci…" at bounding box center [194, 95] width 348 height 129
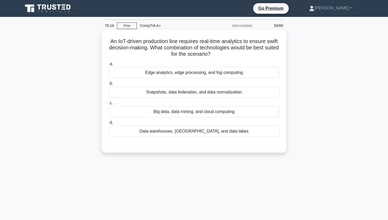
click at [170, 75] on div "Edge analytics, edge processing, and fog computing" at bounding box center [194, 72] width 171 height 11
click at [109, 66] on input "a. Edge analytics, edge processing, and fog computing" at bounding box center [109, 63] width 0 height 3
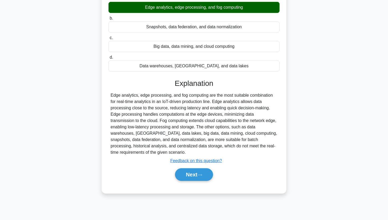
click at [181, 178] on button "Next" at bounding box center [194, 174] width 38 height 13
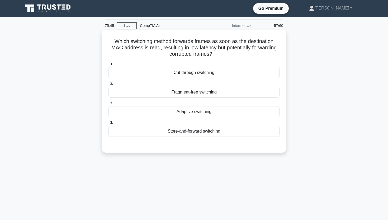
click at [178, 134] on div "Store-and-forward switching" at bounding box center [194, 131] width 171 height 11
click at [109, 124] on input "d. Store-and-forward switching" at bounding box center [109, 122] width 0 height 3
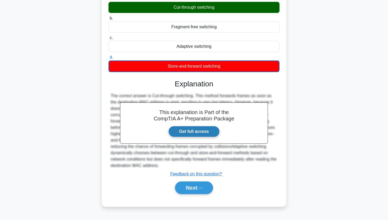
click at [194, 187] on button "Next" at bounding box center [194, 187] width 38 height 13
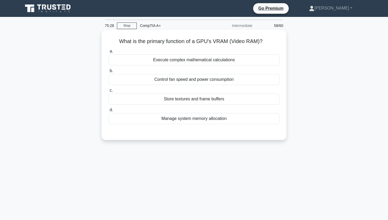
click at [182, 98] on div "Store textures and frame buffers" at bounding box center [194, 98] width 171 height 11
click at [109, 92] on input "c. Store textures and frame buffers" at bounding box center [109, 90] width 0 height 3
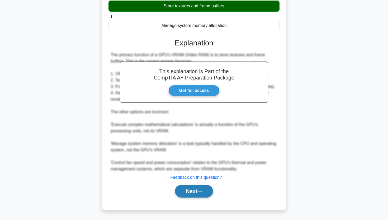
click at [188, 190] on button "Next" at bounding box center [194, 191] width 38 height 13
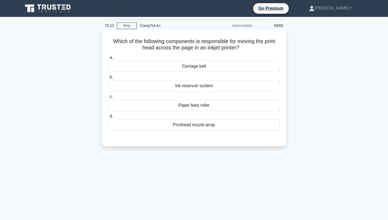
drag, startPoint x: 113, startPoint y: 41, endPoint x: 255, endPoint y: 47, distance: 141.6
click at [255, 47] on h5 "Which of the following components is responsible for moving the print head acro…" at bounding box center [194, 44] width 172 height 13
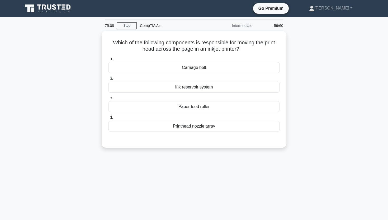
click at [38, 117] on div "Which of the following components is responsible for moving the print head acro…" at bounding box center [194, 92] width 348 height 123
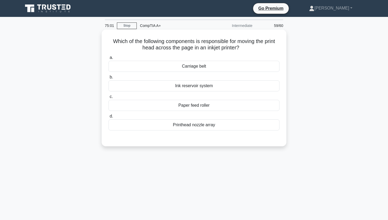
click at [177, 67] on div "Carriage belt" at bounding box center [194, 66] width 171 height 11
click at [109, 59] on input "a. Carriage belt" at bounding box center [109, 57] width 0 height 3
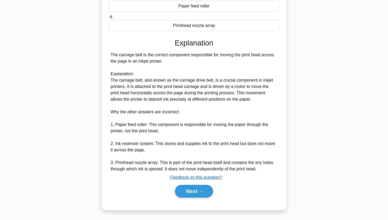
scroll to position [99, 0]
click at [194, 186] on button "Next" at bounding box center [194, 191] width 38 height 13
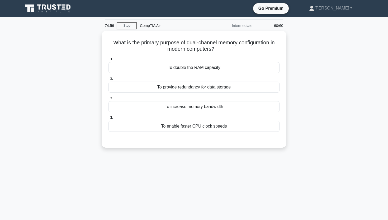
scroll to position [0, 0]
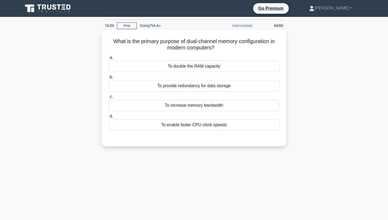
drag, startPoint x: 113, startPoint y: 43, endPoint x: 239, endPoint y: 48, distance: 126.3
click at [239, 48] on h5 "What is the primary purpose of dual-channel memory configuration in modern comp…" at bounding box center [194, 44] width 172 height 13
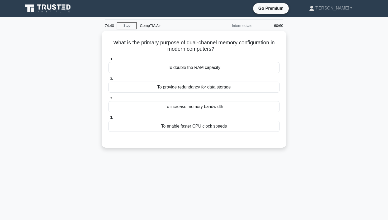
click at [93, 105] on div "What is the primary purpose of dual-channel memory configuration in modern comp…" at bounding box center [194, 92] width 348 height 123
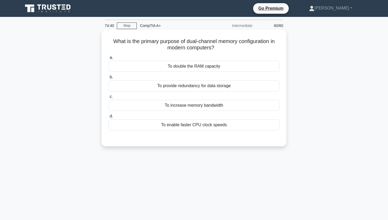
click at [126, 109] on div "To increase memory bandwidth" at bounding box center [194, 105] width 171 height 11
click at [109, 98] on input "c. To increase memory bandwidth" at bounding box center [109, 96] width 0 height 3
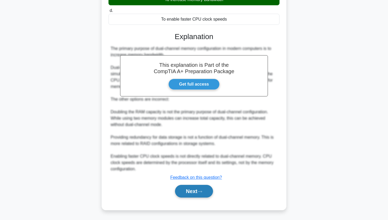
scroll to position [106, 0]
click at [197, 191] on button "Next" at bounding box center [194, 191] width 38 height 13
